Goal: Task Accomplishment & Management: Manage account settings

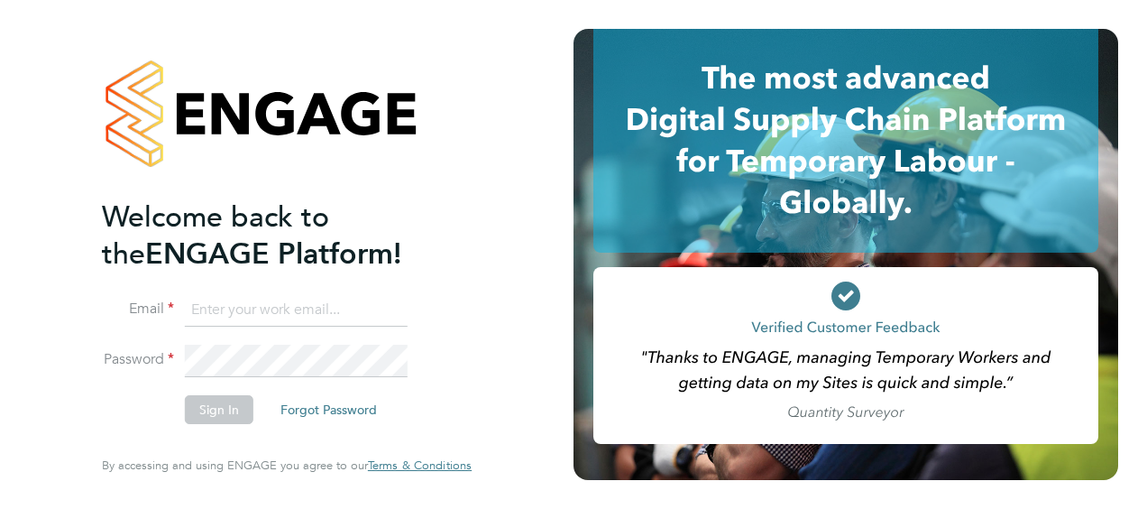
type input "[PERSON_NAME][EMAIL_ADDRESS][DOMAIN_NAME]"
click at [225, 410] on button "Sign In" at bounding box center [219, 409] width 69 height 29
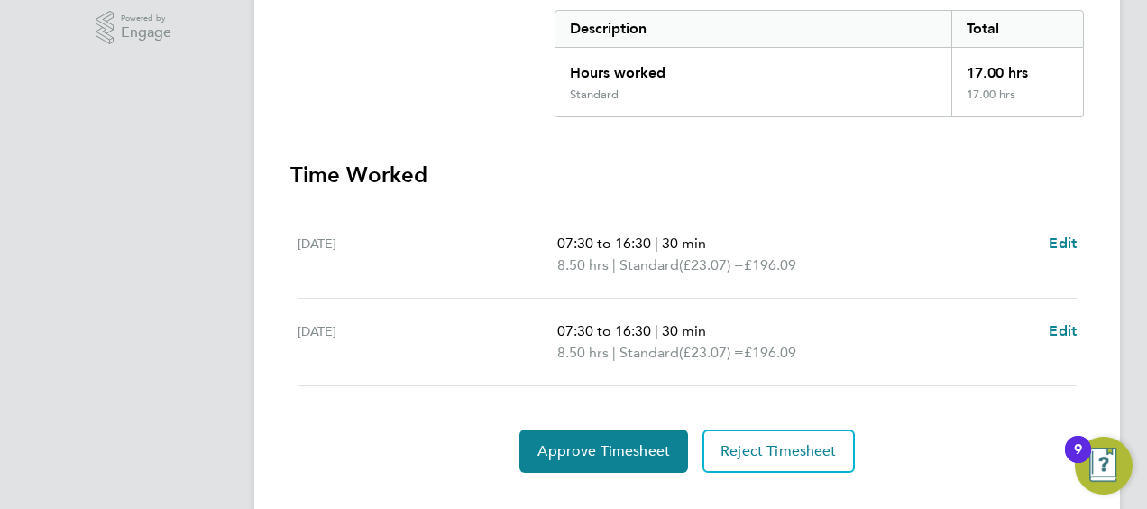
scroll to position [413, 0]
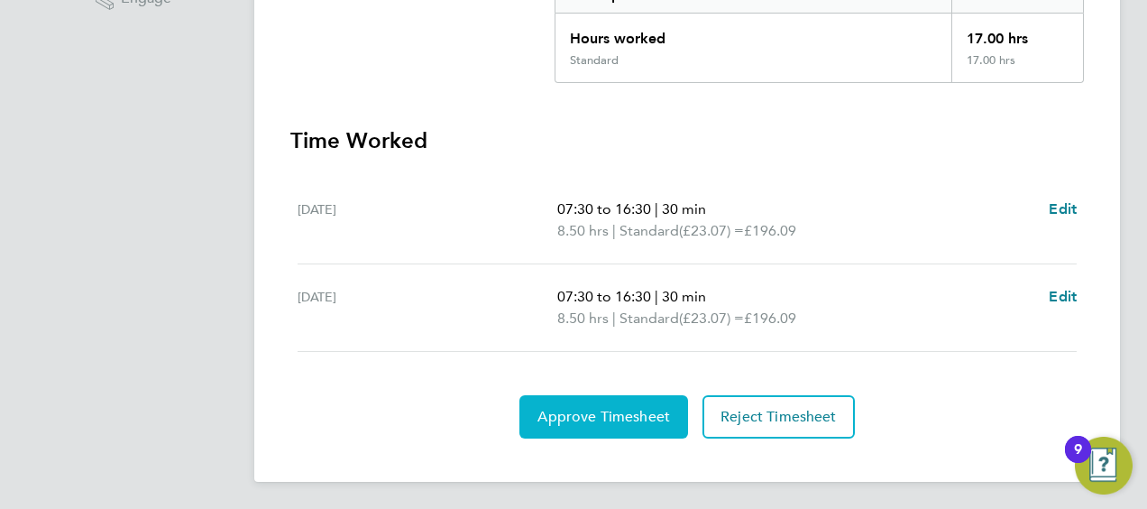
click at [637, 409] on span "Approve Timesheet" at bounding box center [603, 417] width 133 height 18
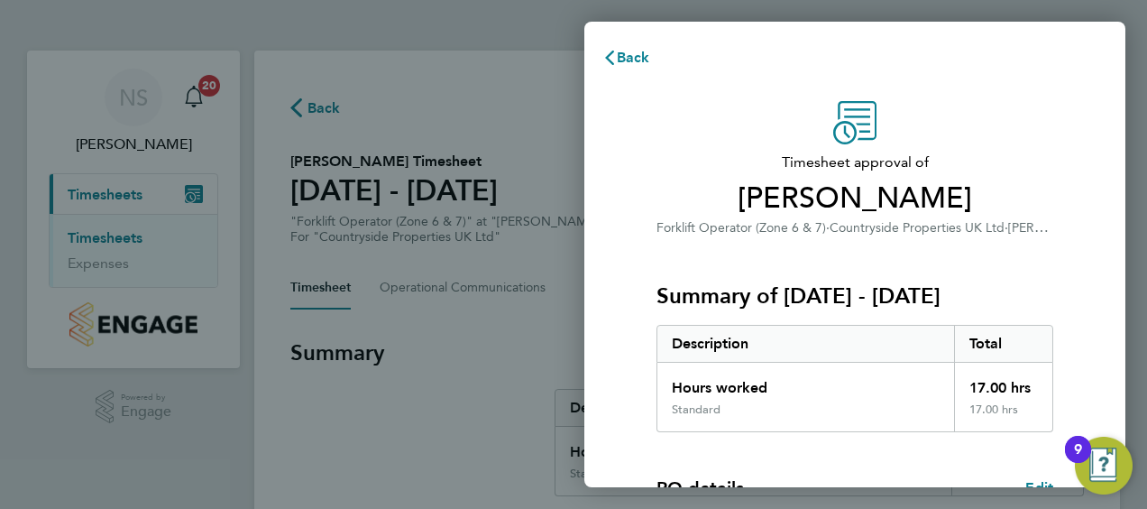
click at [955, 254] on div "Summary of 22 - 28 Sep 2025 Description Total Hours worked 17.00 hrs Standard 1…" at bounding box center [854, 335] width 397 height 194
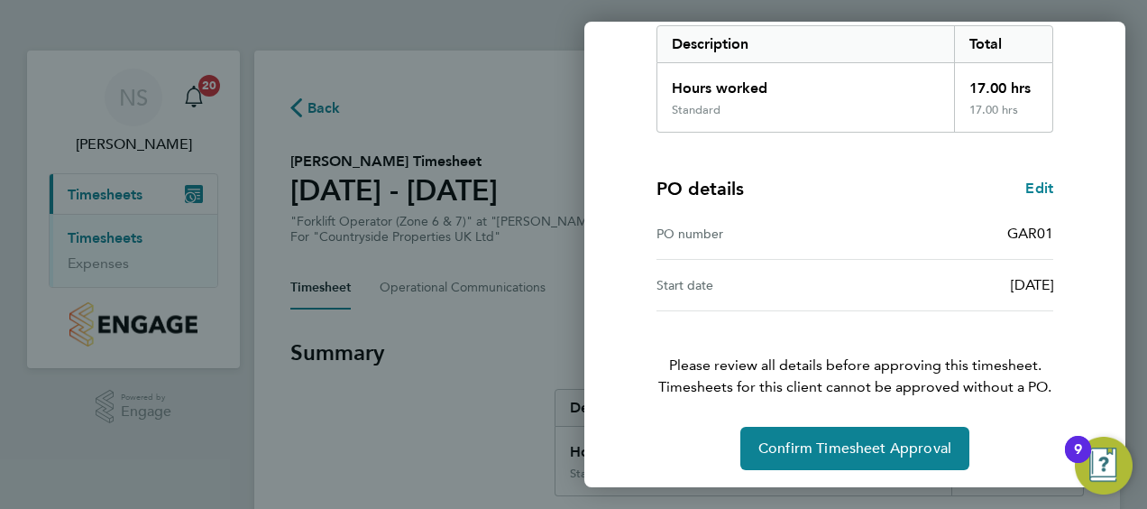
scroll to position [302, 0]
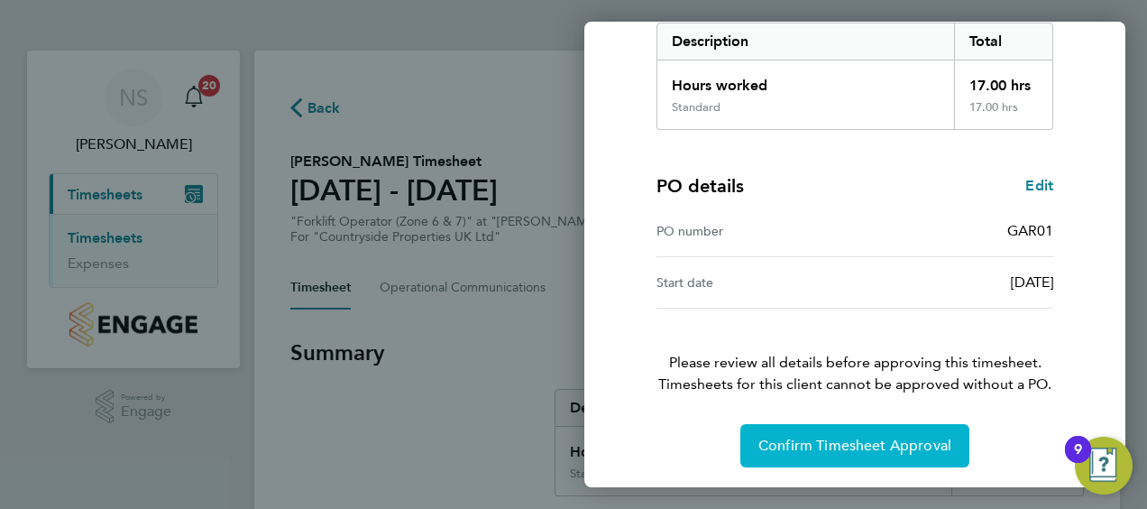
click at [864, 438] on span "Confirm Timesheet Approval" at bounding box center [854, 445] width 193 height 18
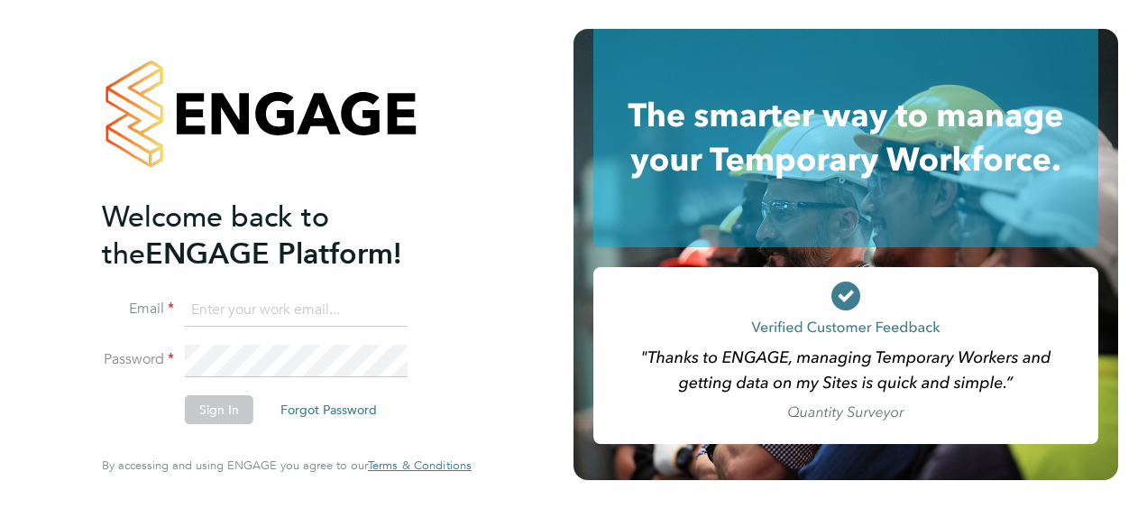
type input "[PERSON_NAME][EMAIL_ADDRESS][DOMAIN_NAME]"
click at [221, 417] on button "Sign In" at bounding box center [219, 409] width 69 height 29
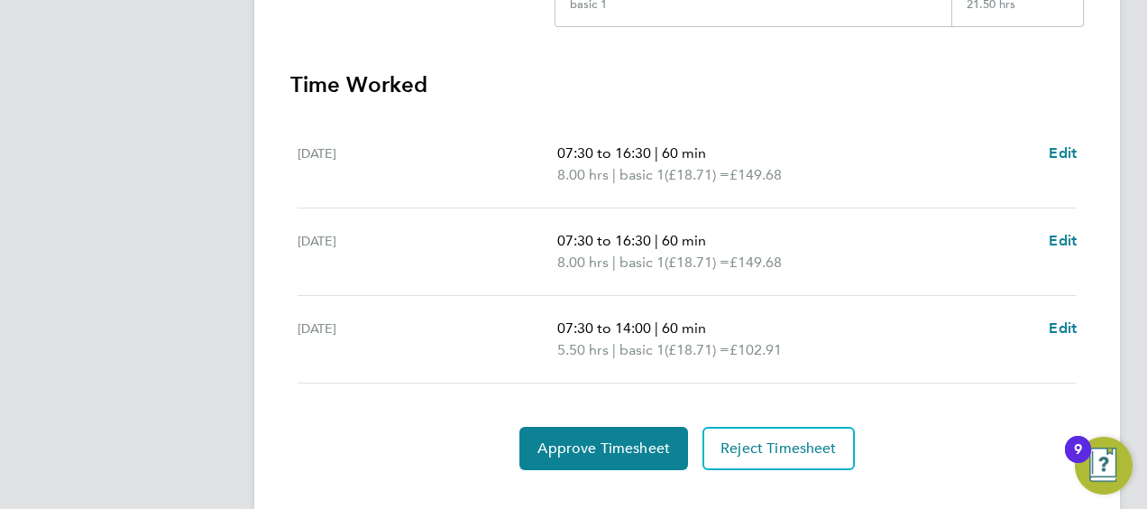
scroll to position [500, 0]
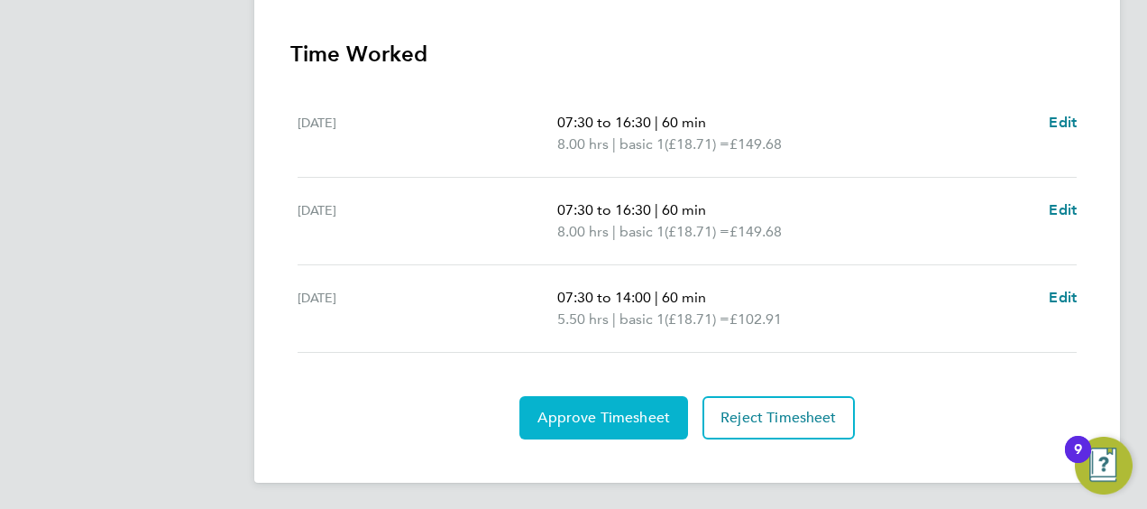
click at [594, 401] on button "Approve Timesheet" at bounding box center [603, 417] width 169 height 43
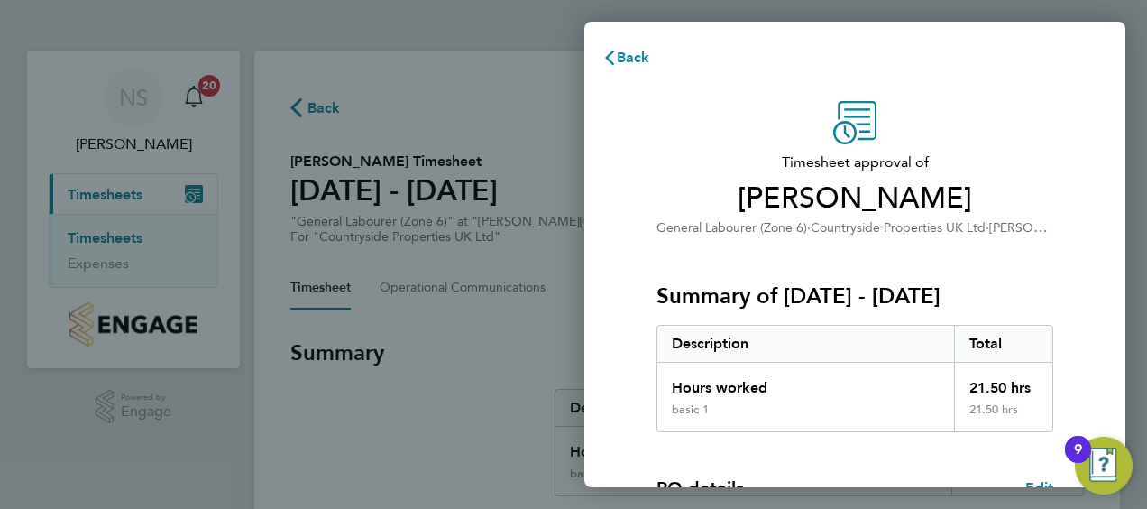
click at [982, 182] on span "Callum Haigh" at bounding box center [854, 198] width 397 height 36
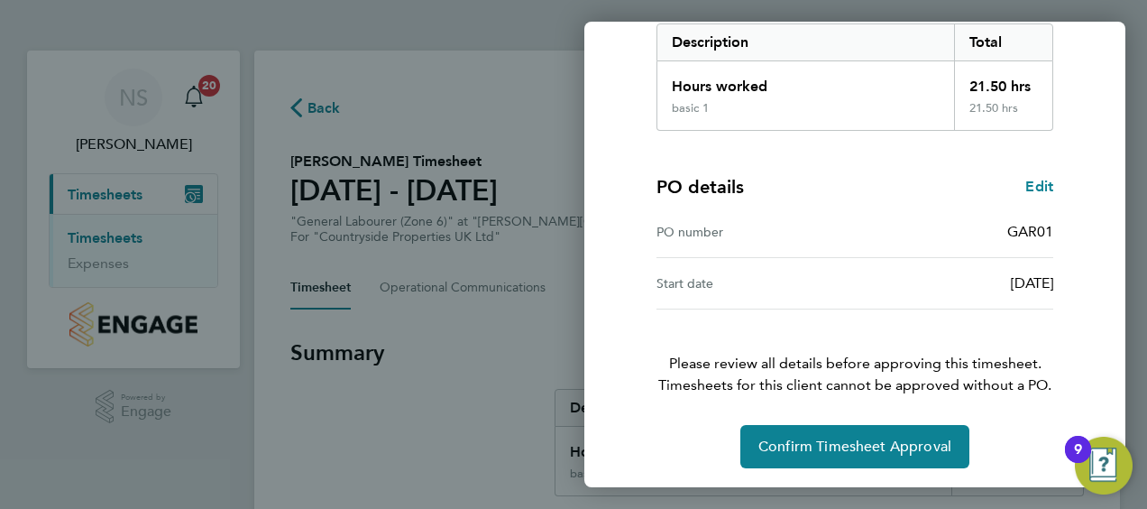
scroll to position [302, 0]
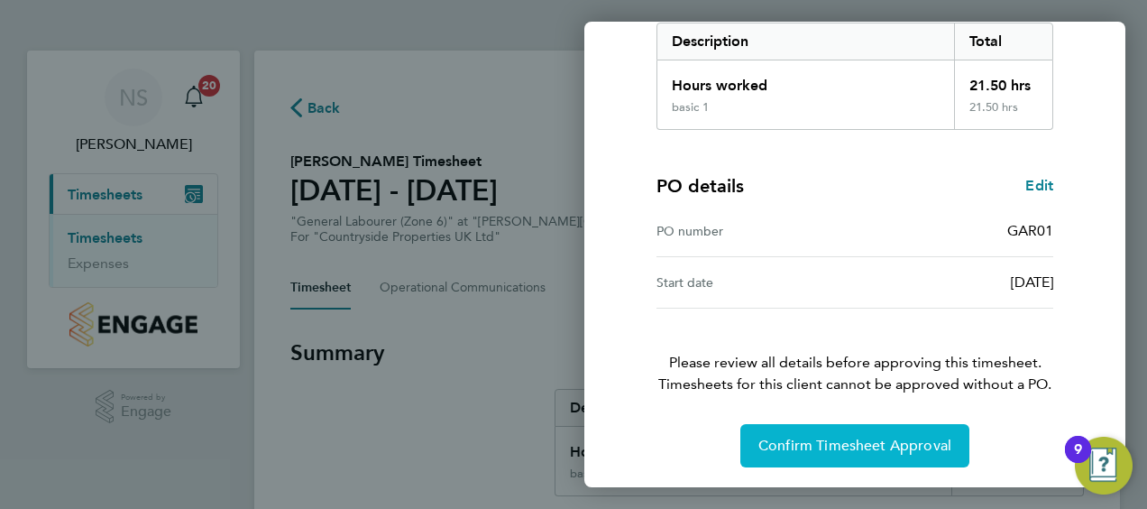
click at [869, 437] on span "Confirm Timesheet Approval" at bounding box center [854, 445] width 193 height 18
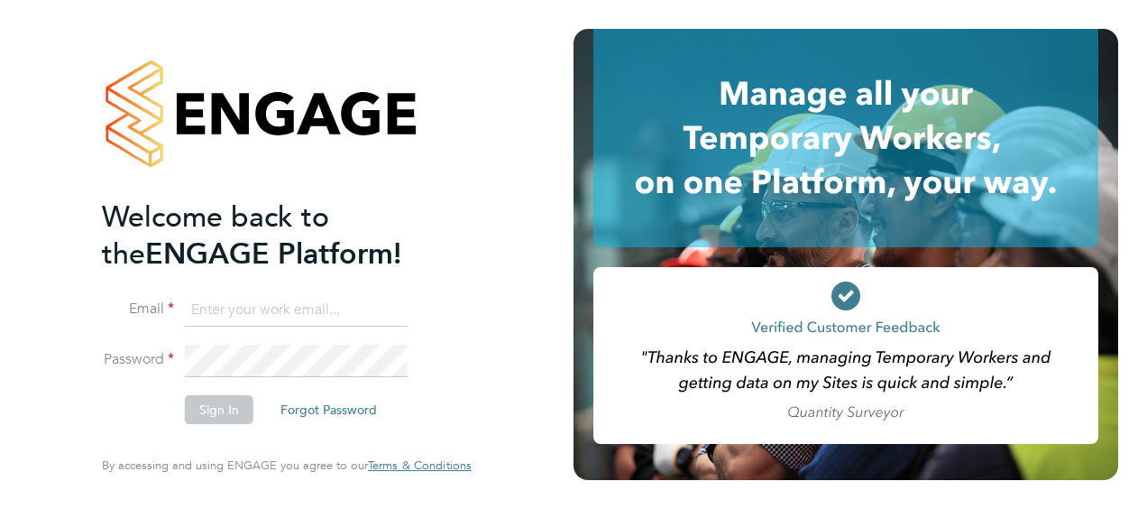
type input "[PERSON_NAME][EMAIL_ADDRESS][DOMAIN_NAME]"
click at [786, 252] on icon at bounding box center [845, 346] width 505 height 196
click at [212, 409] on button "Sign In" at bounding box center [219, 409] width 69 height 29
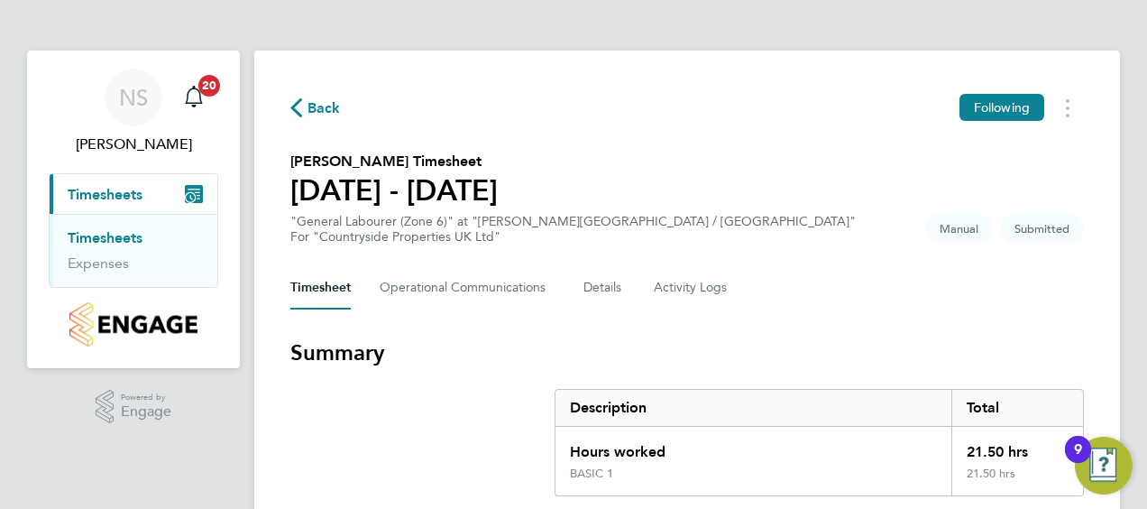
click at [820, 245] on div "Back Following [PERSON_NAME] Timesheet [DATE] - [DATE] "General Labourer (Zone …" at bounding box center [687, 515] width 866 height 931
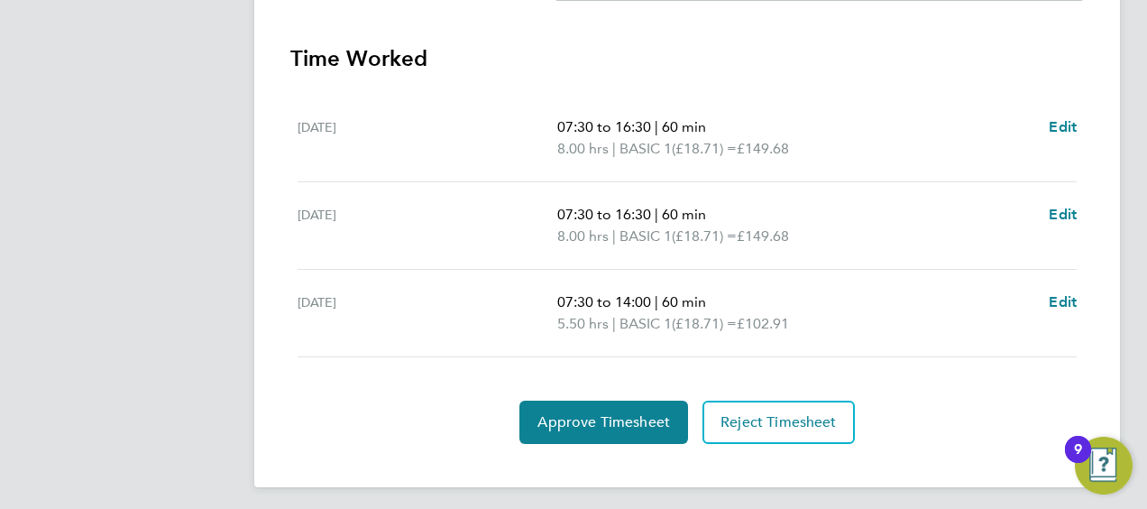
scroll to position [500, 0]
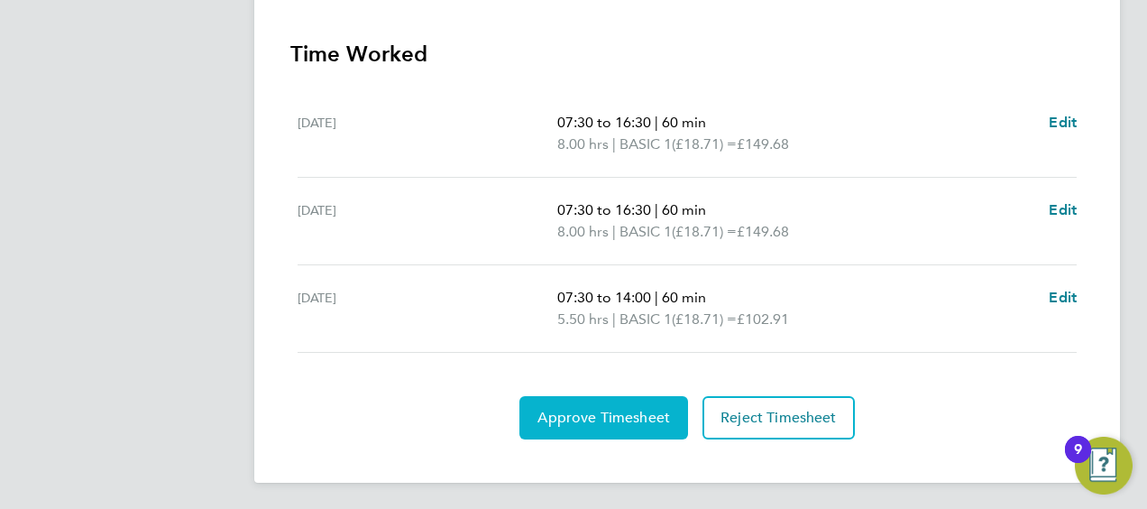
click at [574, 409] on span "Approve Timesheet" at bounding box center [603, 417] width 133 height 18
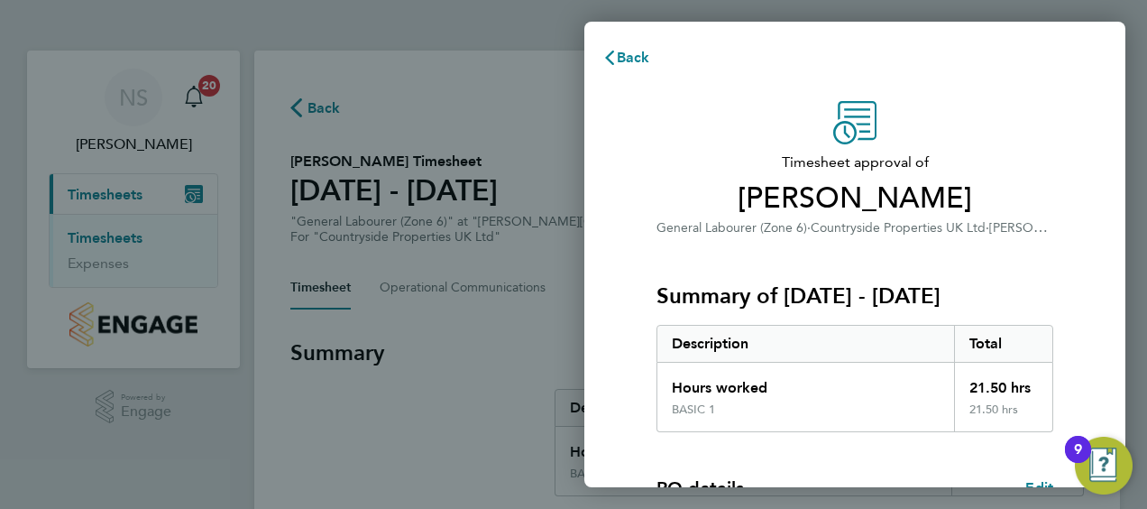
click at [965, 224] on span "Countryside Properties UK Ltd" at bounding box center [898, 227] width 175 height 15
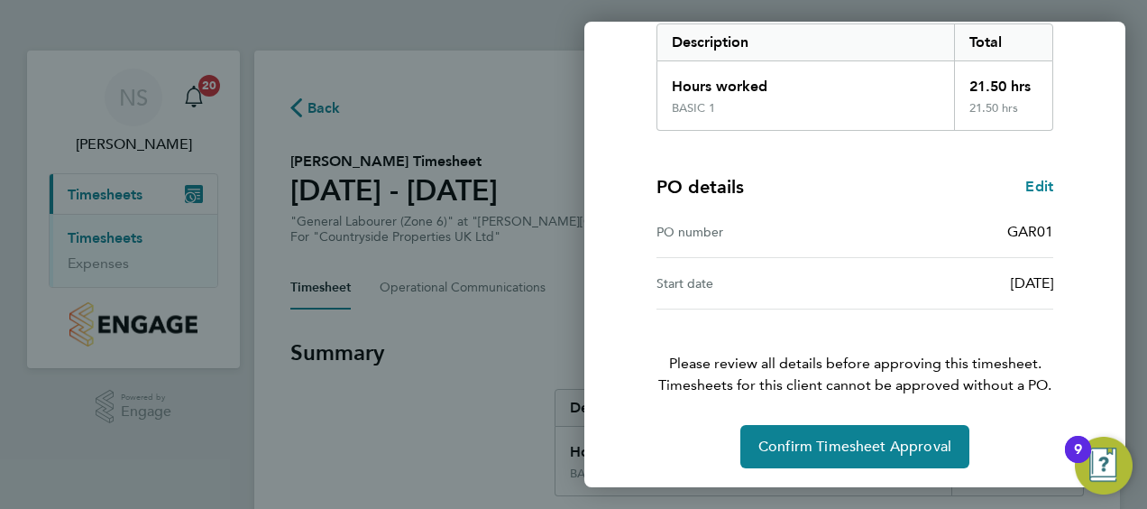
scroll to position [302, 0]
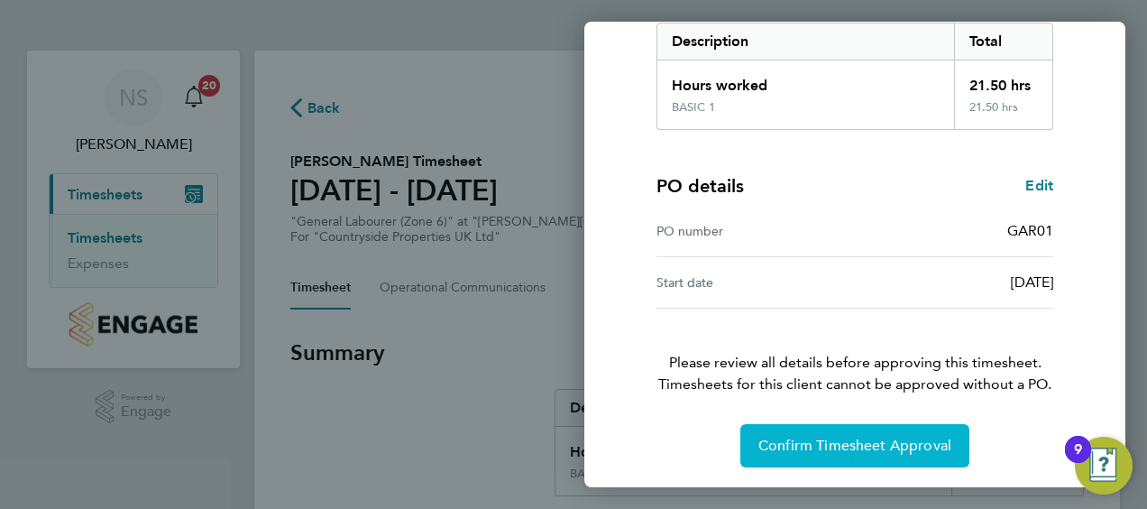
click at [844, 440] on span "Confirm Timesheet Approval" at bounding box center [854, 445] width 193 height 18
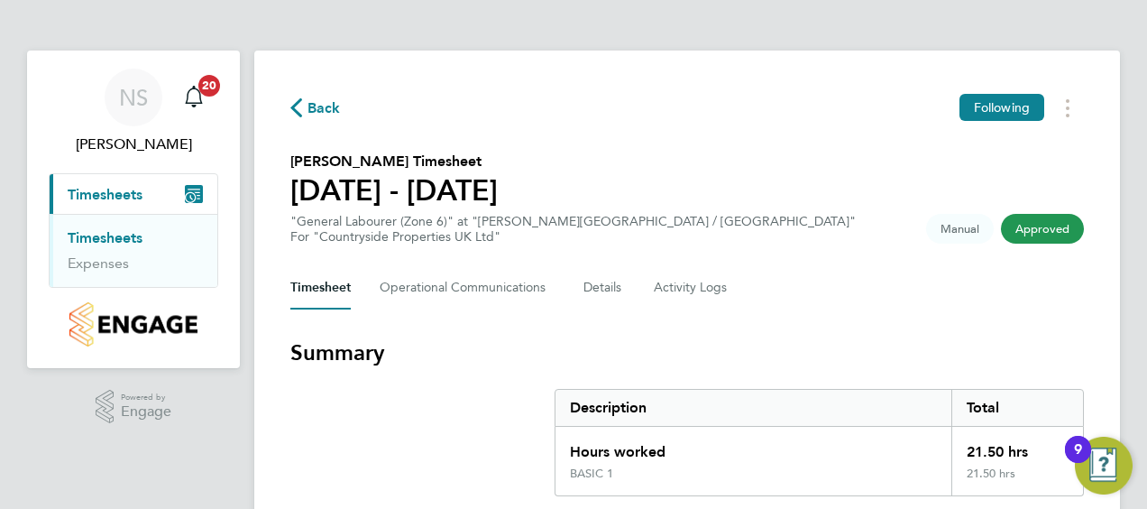
click at [870, 365] on h3 "Summary" at bounding box center [687, 352] width 794 height 29
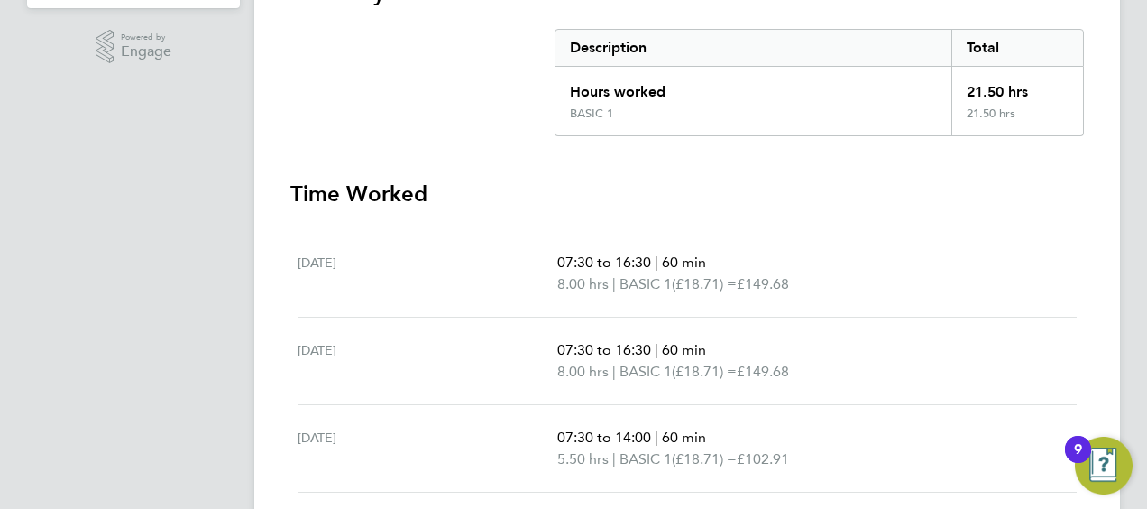
scroll to position [413, 0]
